Goal: Task Accomplishment & Management: Complete application form

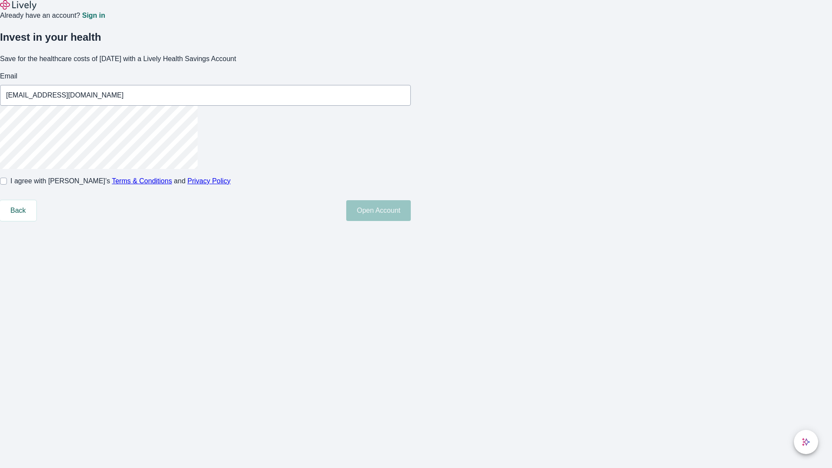
click at [7, 185] on input "I agree with Lively’s Terms & Conditions and Privacy Policy" at bounding box center [3, 181] width 7 height 7
checkbox input "true"
click at [411, 221] on button "Open Account" at bounding box center [378, 210] width 65 height 21
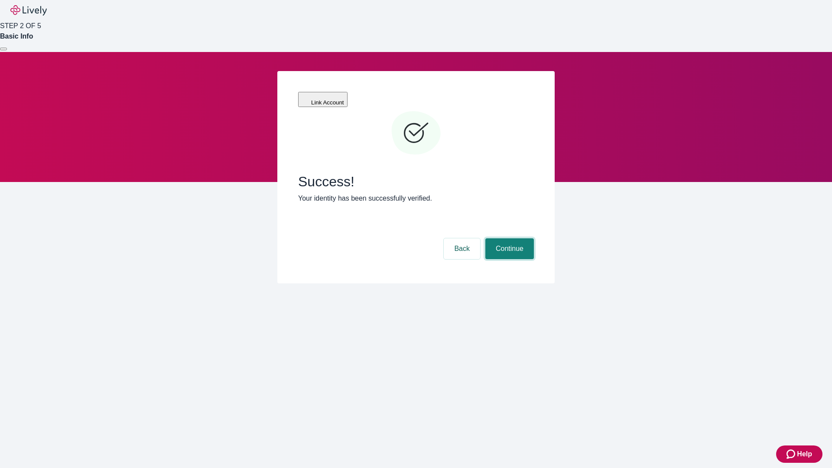
click at [508, 238] on button "Continue" at bounding box center [509, 248] width 49 height 21
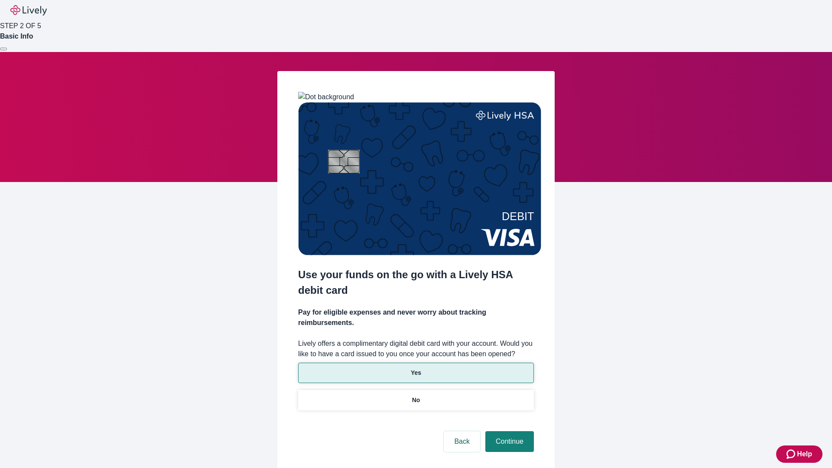
click at [416, 368] on p "Yes" at bounding box center [416, 372] width 10 height 9
click at [508, 431] on button "Continue" at bounding box center [509, 441] width 49 height 21
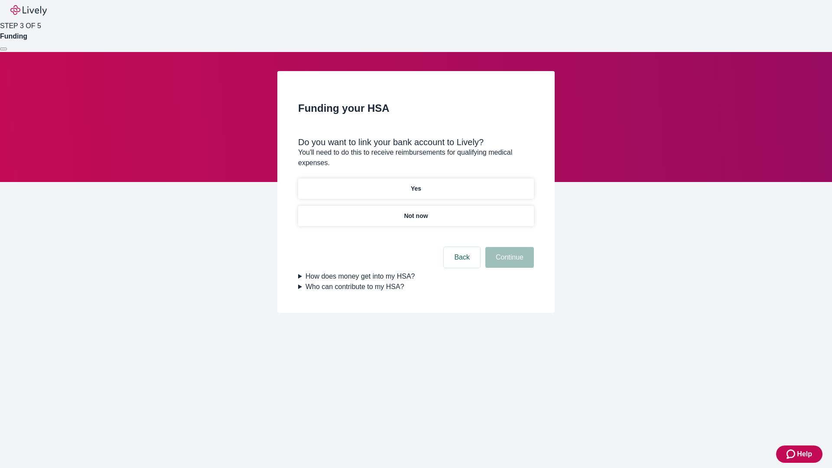
click at [416, 184] on p "Yes" at bounding box center [416, 188] width 10 height 9
click at [508, 247] on button "Continue" at bounding box center [509, 257] width 49 height 21
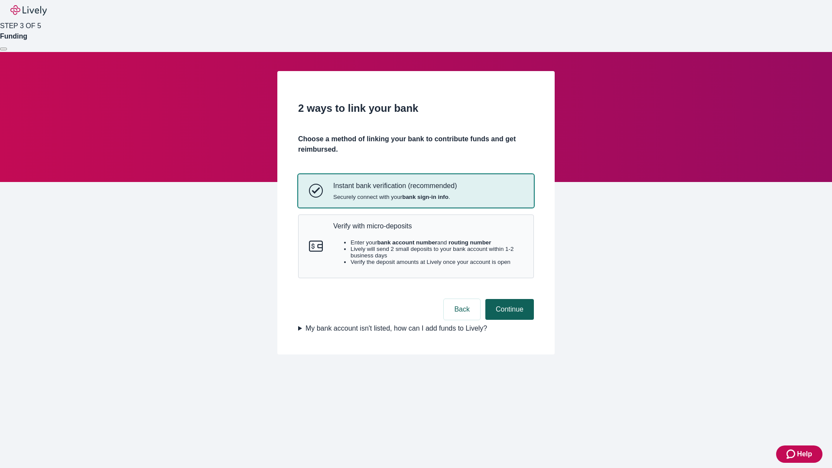
click at [428, 230] on p "Verify with micro-deposits" at bounding box center [428, 226] width 190 height 8
click at [508, 320] on button "Continue" at bounding box center [509, 309] width 49 height 21
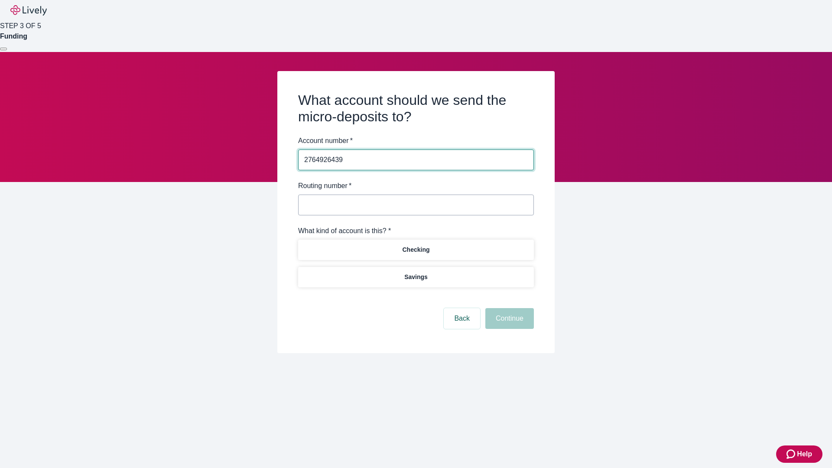
type input "2764926439"
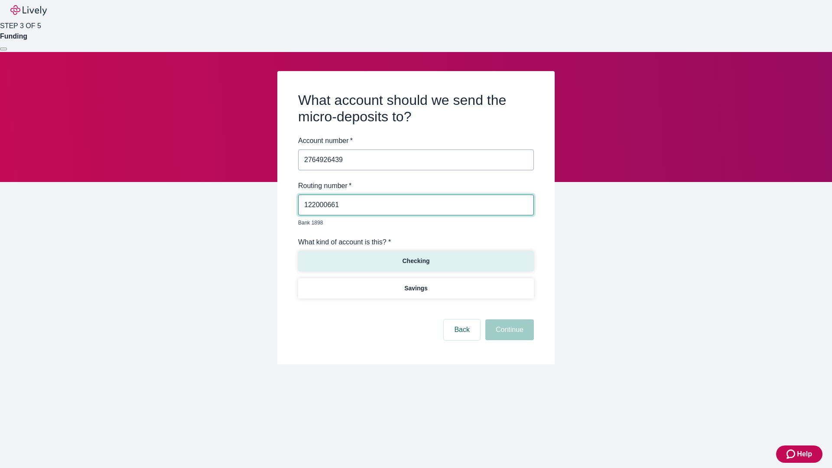
type input "122000661"
click at [416, 257] on p "Checking" at bounding box center [415, 261] width 27 height 9
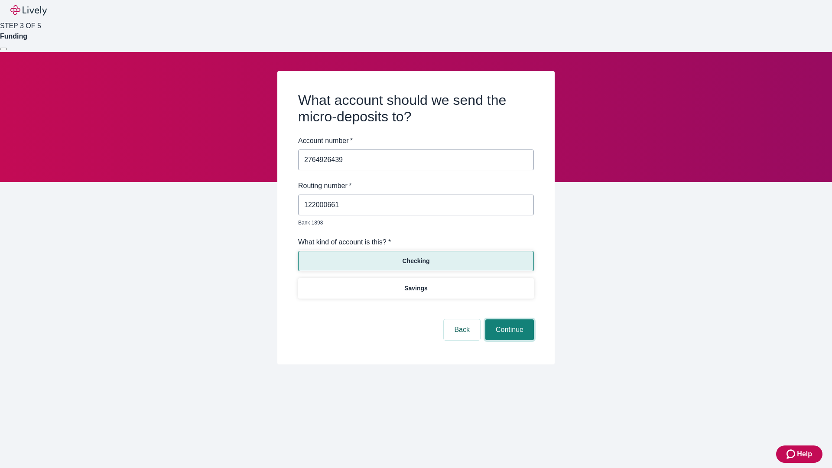
click at [508, 320] on button "Continue" at bounding box center [509, 329] width 49 height 21
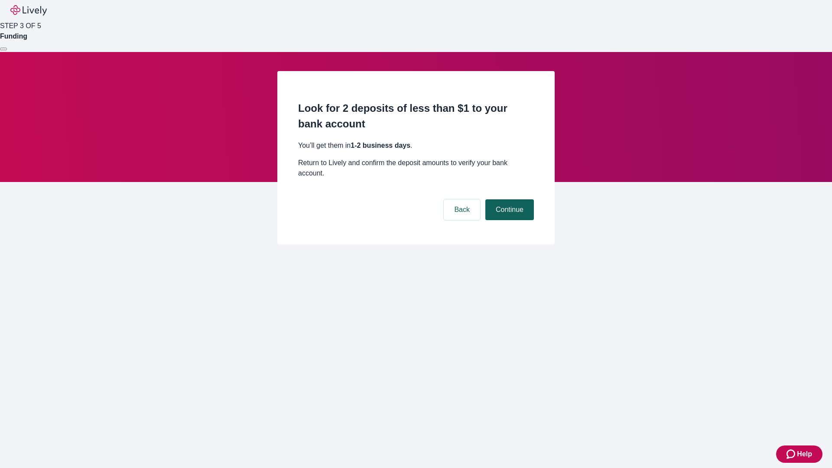
click at [508, 199] on button "Continue" at bounding box center [509, 209] width 49 height 21
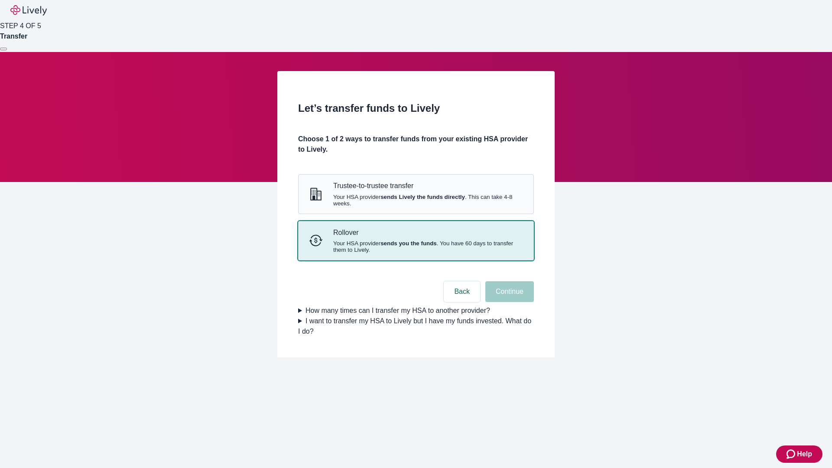
click at [416, 247] on strong "sends you the funds" at bounding box center [409, 243] width 56 height 7
click at [508, 302] on button "Continue" at bounding box center [509, 291] width 49 height 21
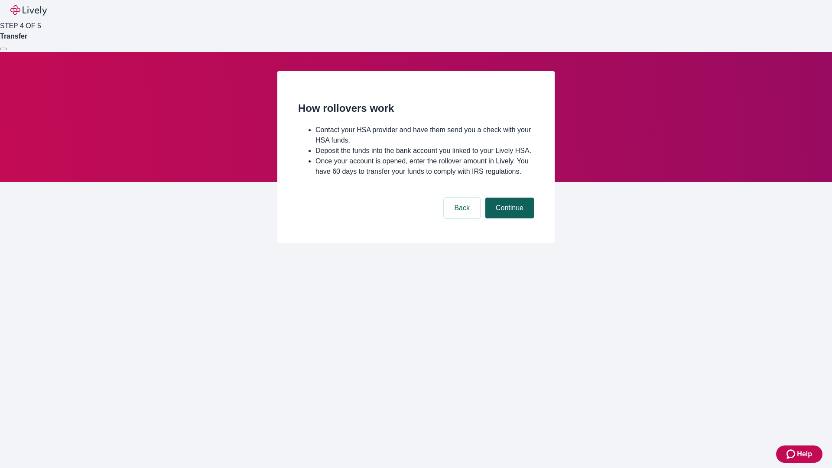
click at [508, 218] on button "Continue" at bounding box center [509, 208] width 49 height 21
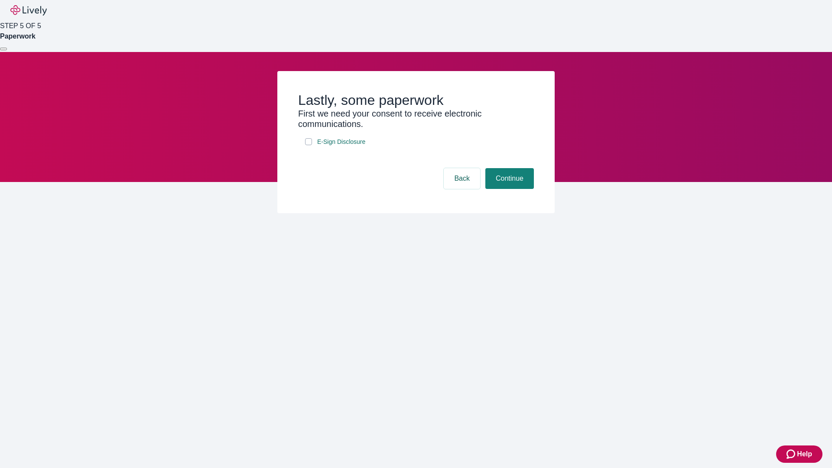
click at [309, 145] on input "E-Sign Disclosure" at bounding box center [308, 141] width 7 height 7
checkbox input "true"
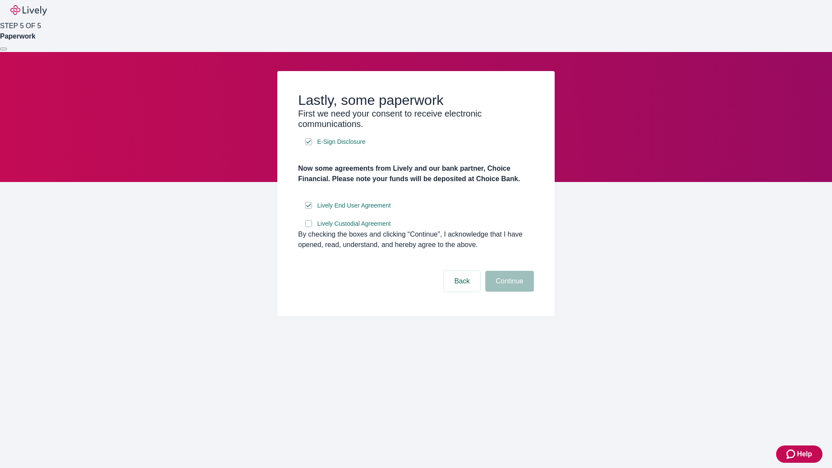
click at [309, 227] on input "Lively Custodial Agreement" at bounding box center [308, 223] width 7 height 7
checkbox input "true"
click at [508, 292] on button "Continue" at bounding box center [509, 281] width 49 height 21
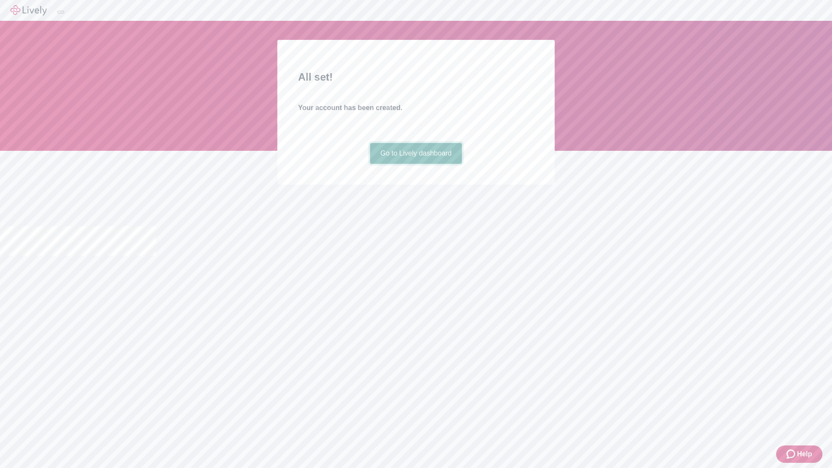
click at [416, 164] on link "Go to Lively dashboard" at bounding box center [416, 153] width 92 height 21
